Goal: Register for event/course

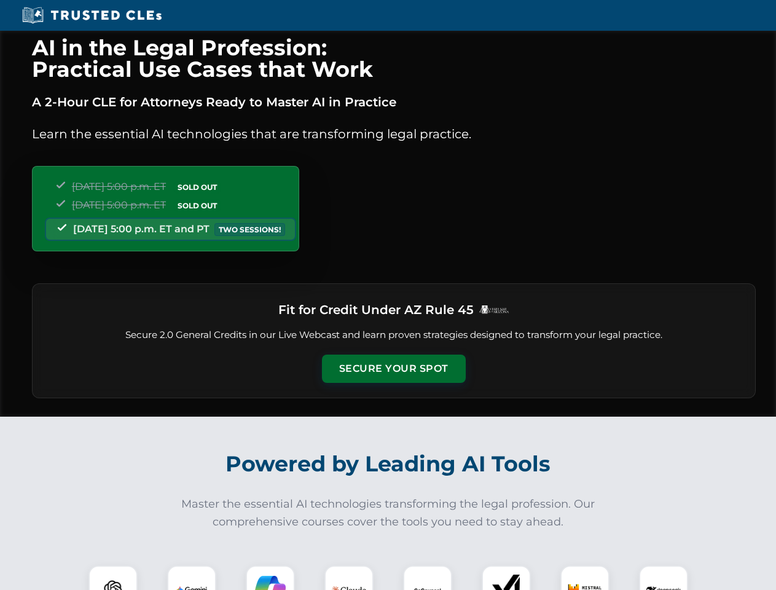
click at [393, 369] on button "Secure Your Spot" at bounding box center [394, 368] width 144 height 28
click at [113, 577] on img at bounding box center [113, 590] width 36 height 36
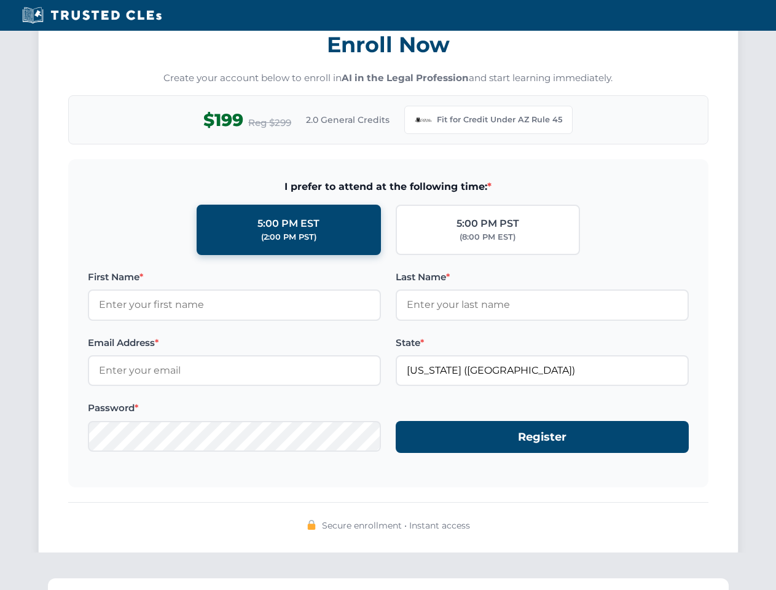
scroll to position [1197, 0]
